Goal: Find specific page/section: Find specific page/section

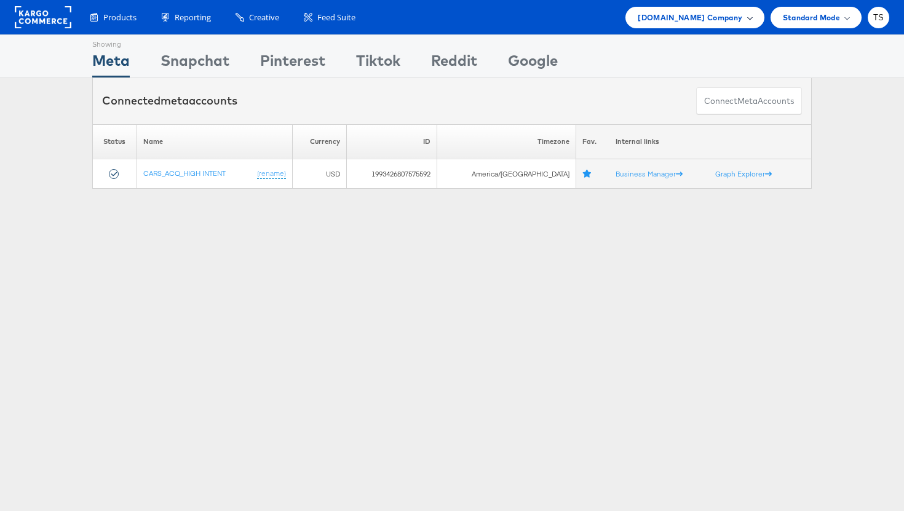
click at [741, 15] on span "Cars.com Company" at bounding box center [690, 17] width 105 height 13
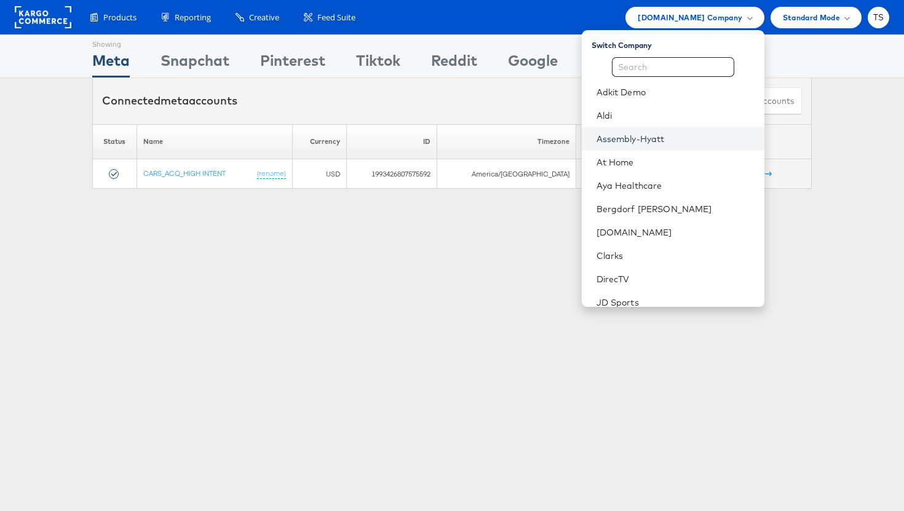
click at [680, 143] on link "Assembly-Hyatt" at bounding box center [676, 139] width 158 height 12
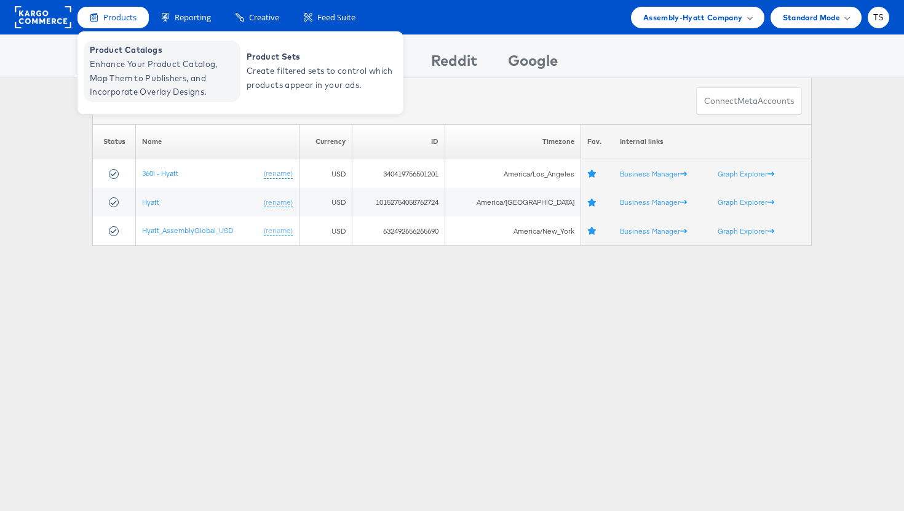
click at [142, 63] on span "Enhance Your Product Catalog, Map Them to Publishers, and Incorporate Overlay D…" at bounding box center [164, 78] width 148 height 42
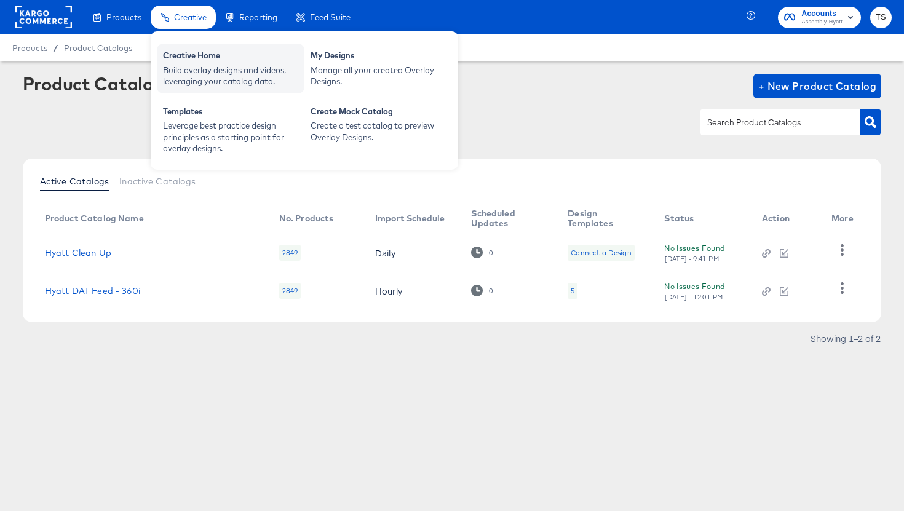
click at [201, 74] on div "Build overlay designs and videos, leveraging your catalog data." at bounding box center [230, 76] width 135 height 23
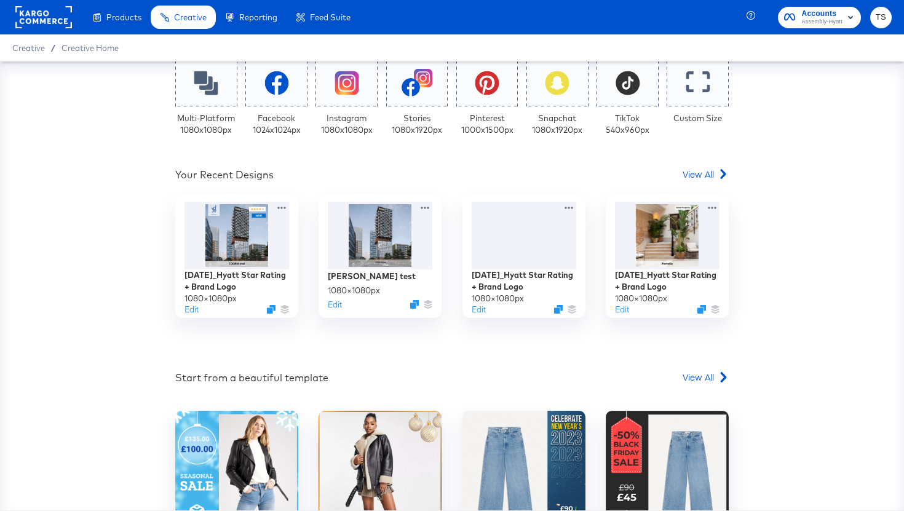
scroll to position [356, 0]
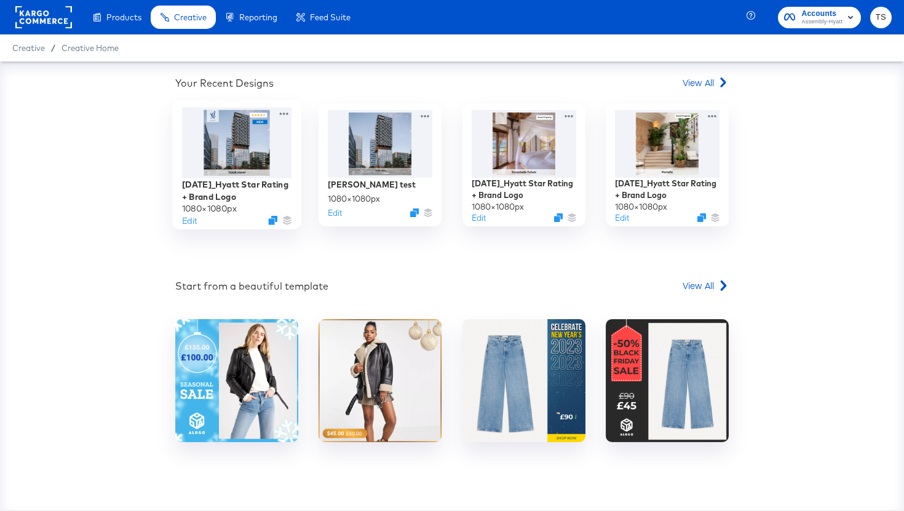
click at [248, 156] on div at bounding box center [237, 143] width 110 height 71
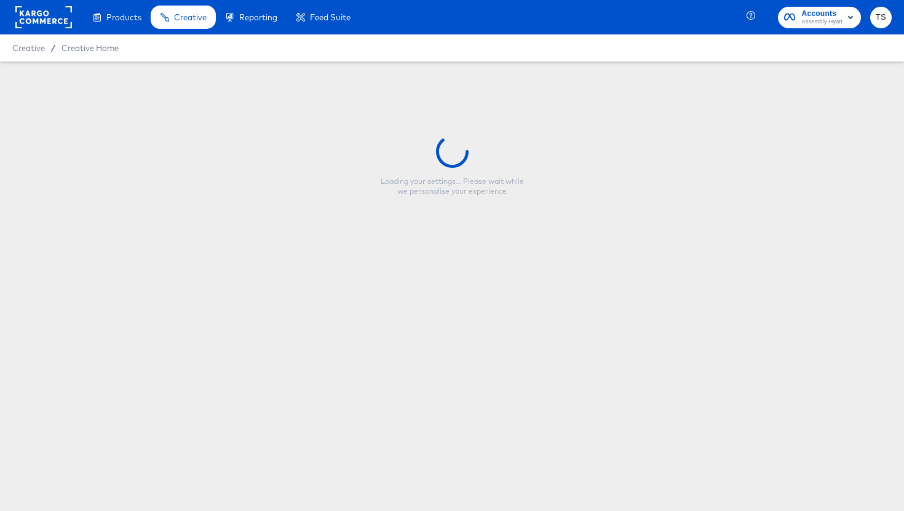
type input "7/18/24_Hyatt Star Rating + Brand Logo"
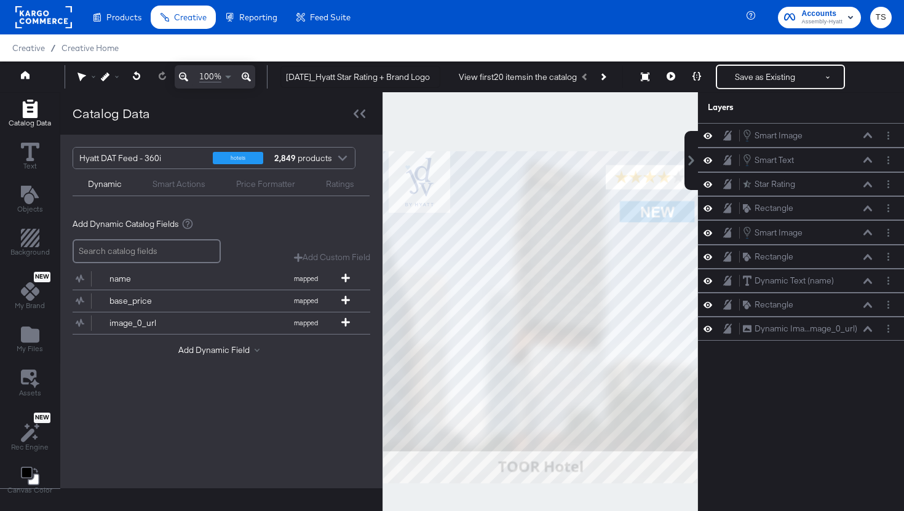
scroll to position [31, 0]
